Goal: Check status

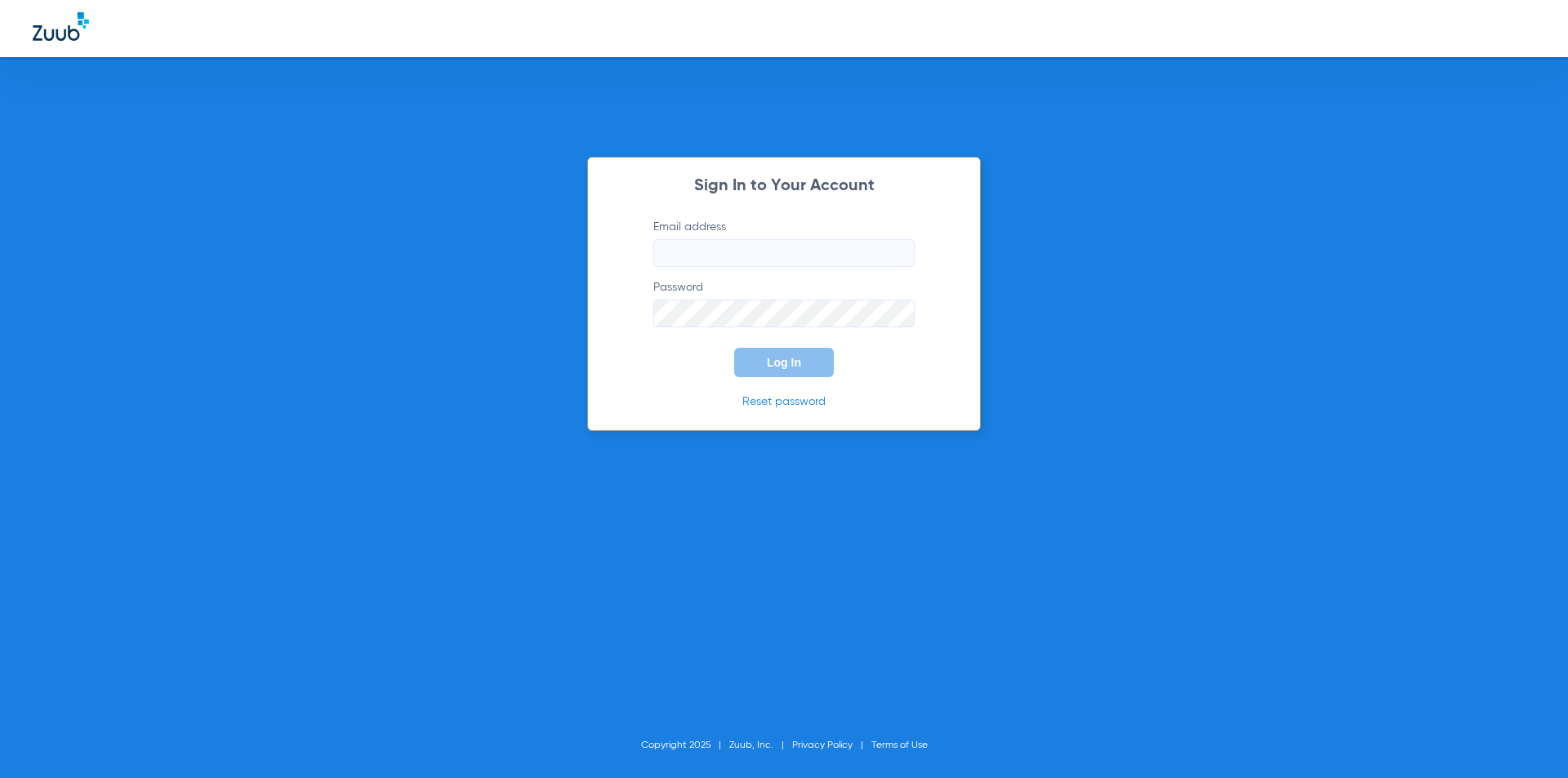
type input "[EMAIL_ADDRESS][DOMAIN_NAME]"
click at [802, 369] on button "Log In" at bounding box center [784, 362] width 99 height 29
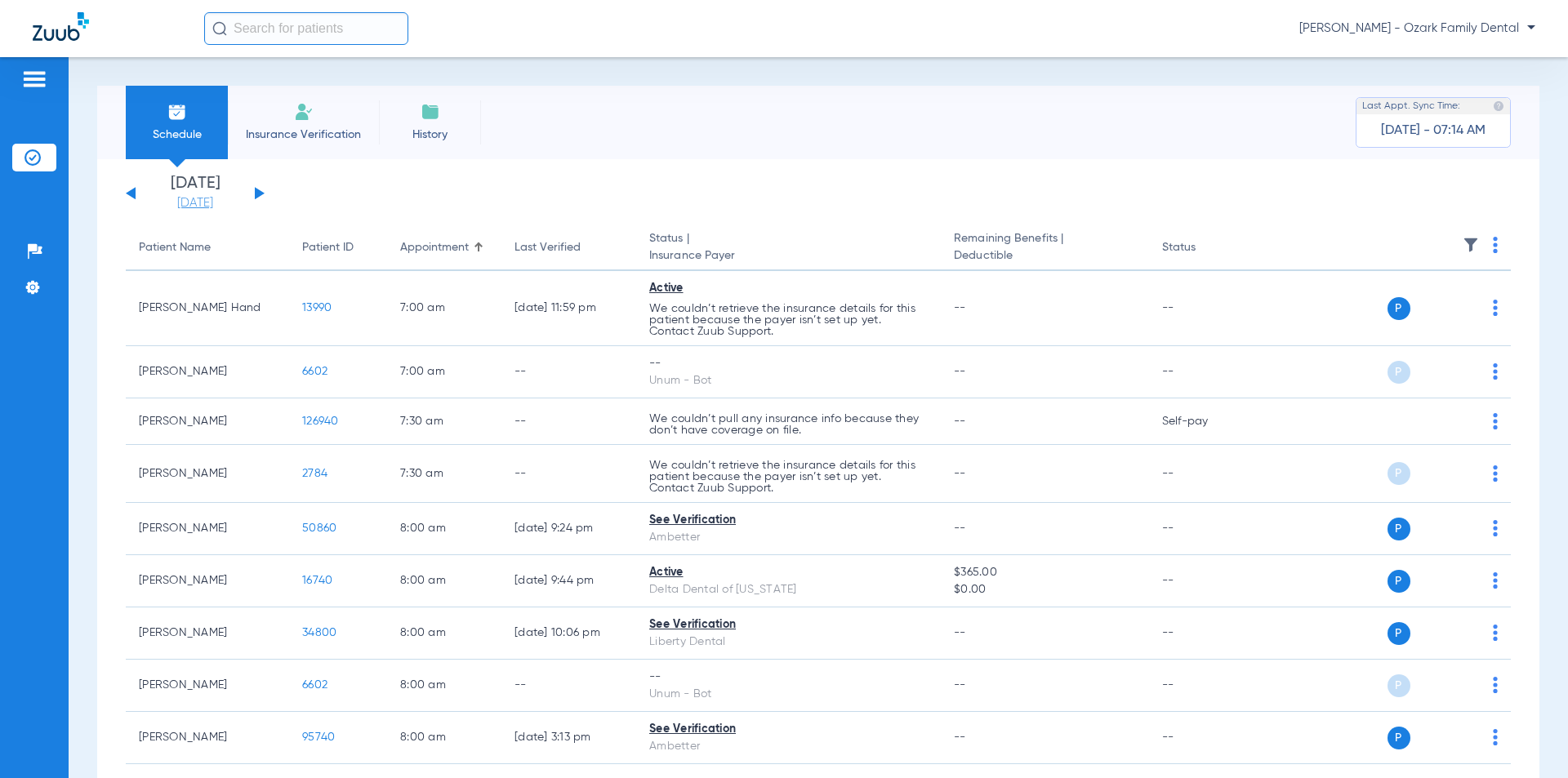
click at [218, 200] on link "[DATE]" at bounding box center [195, 203] width 98 height 16
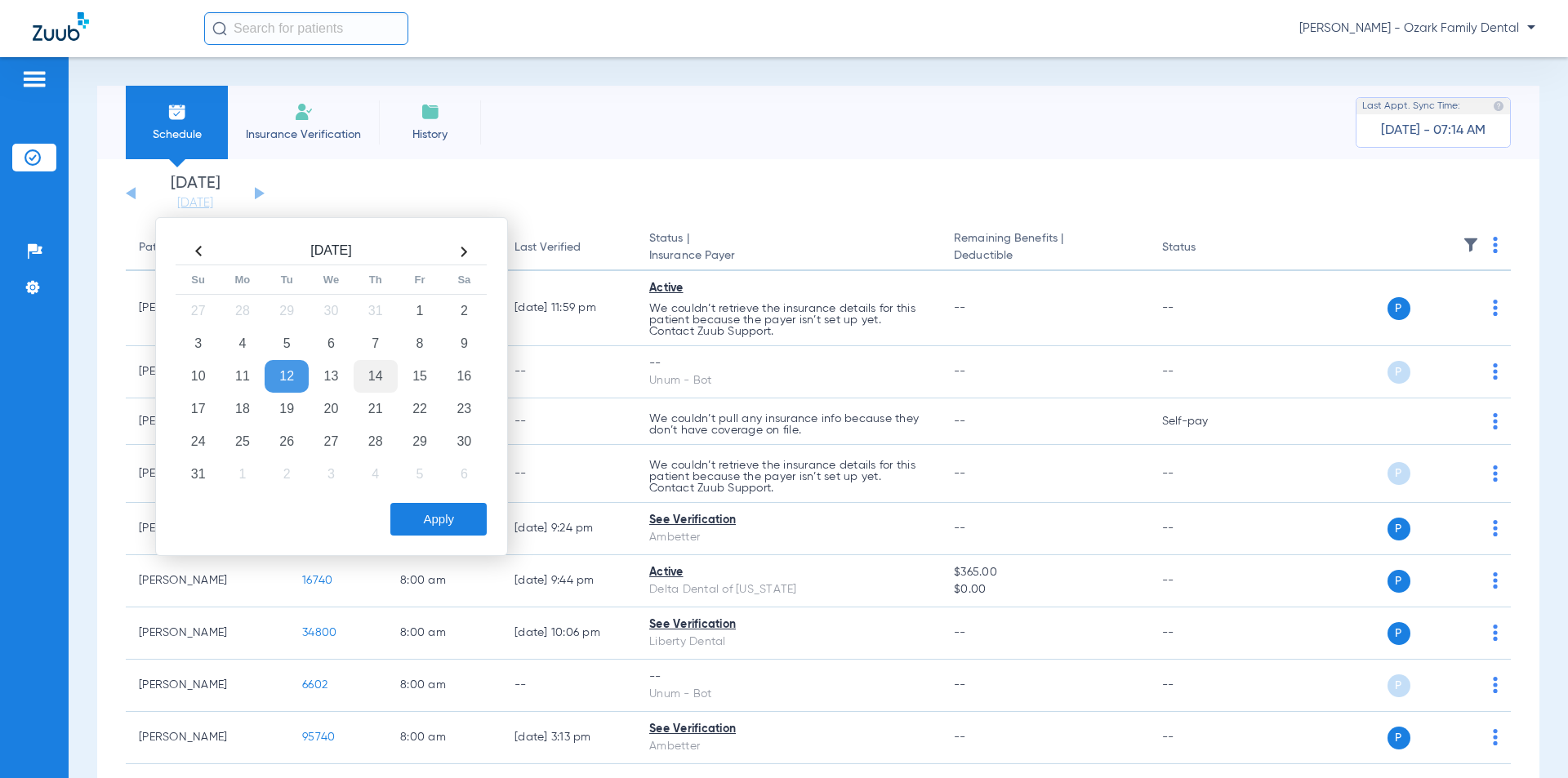
click at [380, 372] on td "14" at bounding box center [375, 376] width 44 height 33
click at [434, 518] on button "Apply" at bounding box center [439, 519] width 96 height 33
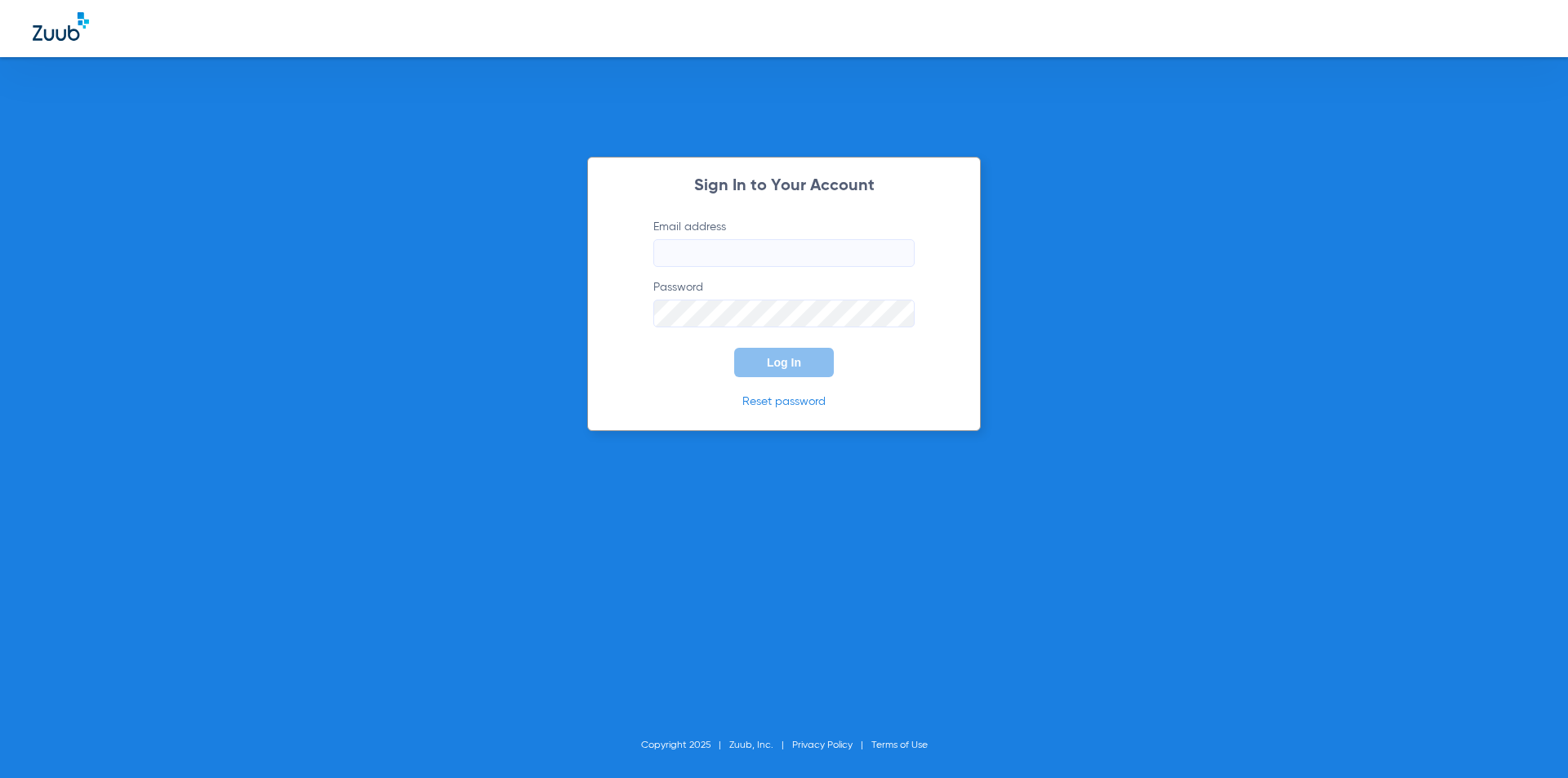
type input "[EMAIL_ADDRESS][DOMAIN_NAME]"
